Goal: Task Accomplishment & Management: Manage account settings

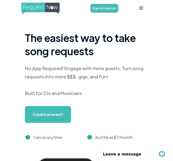
click at [101, 8] on link "Sign In/Register" at bounding box center [104, 8] width 28 height 9
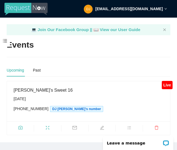
scroll to position [3, 0]
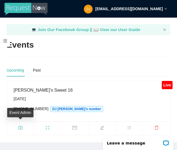
click at [22, 126] on icon "camera" at bounding box center [20, 128] width 4 height 4
